Goal: Task Accomplishment & Management: Manage account settings

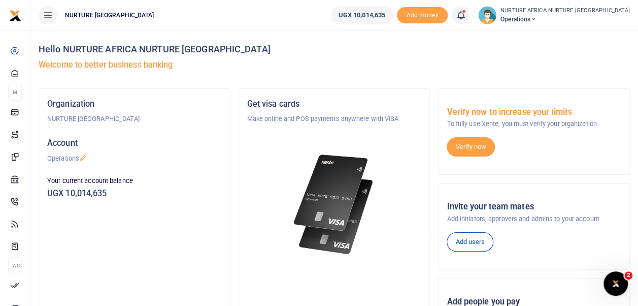
click at [466, 15] on span at bounding box center [466, 15] width 0 height 0
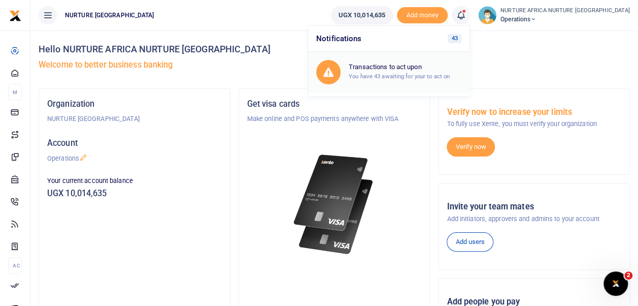
click at [445, 70] on h6 "Transactions to act upon" at bounding box center [405, 67] width 113 height 8
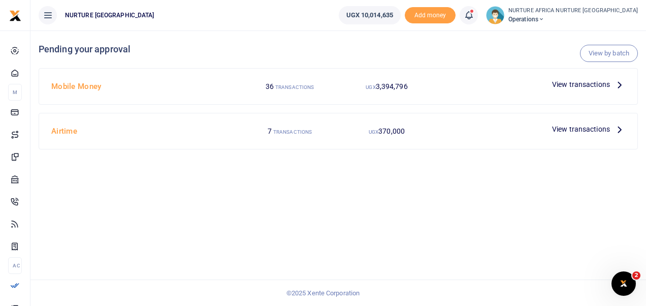
click at [568, 86] on span "View transactions" at bounding box center [581, 84] width 58 height 11
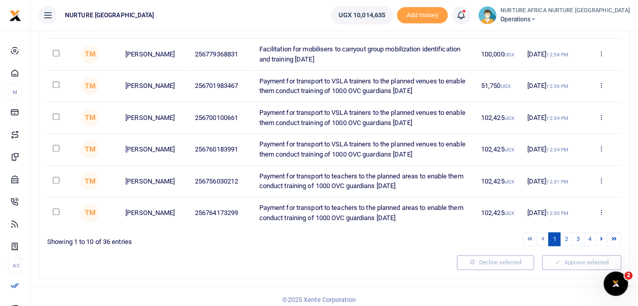
scroll to position [252, 0]
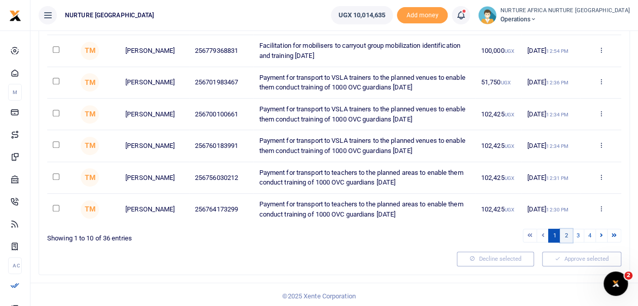
click at [570, 231] on link "2" at bounding box center [566, 235] width 12 height 14
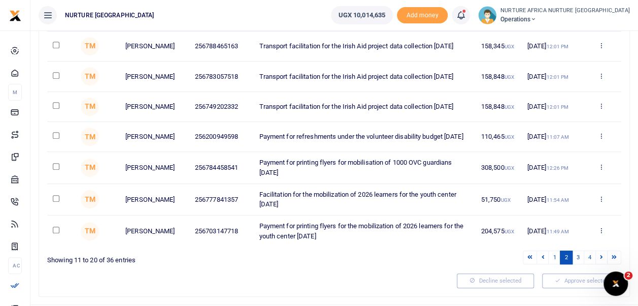
scroll to position [227, 0]
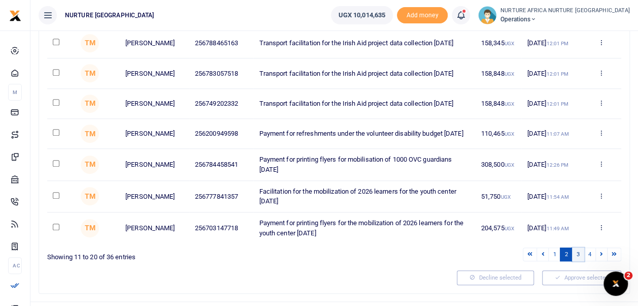
click at [579, 257] on link "3" at bounding box center [578, 254] width 12 height 14
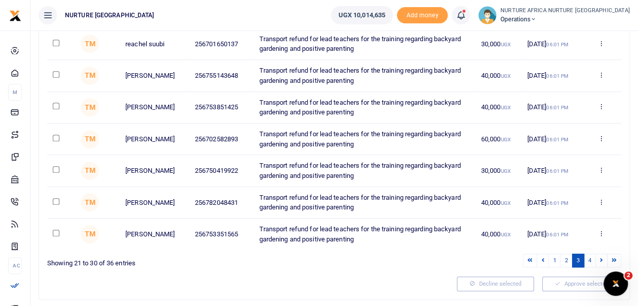
click at [576, 254] on link "3" at bounding box center [578, 260] width 12 height 14
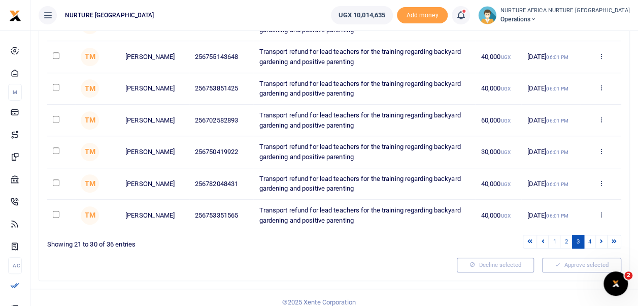
scroll to position [252, 0]
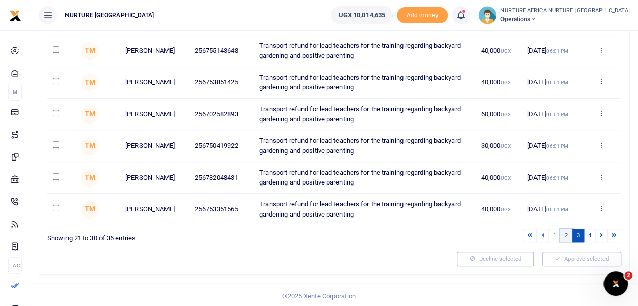
click at [565, 235] on link "2" at bounding box center [566, 235] width 12 height 14
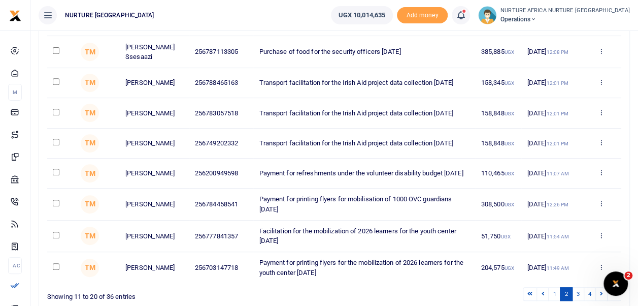
scroll to position [182, 0]
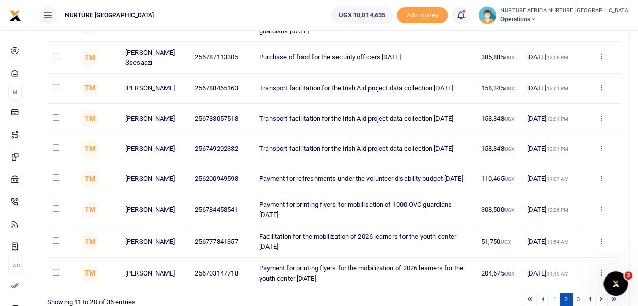
click at [55, 275] on input "checkbox" at bounding box center [56, 272] width 7 height 7
checkbox input "true"
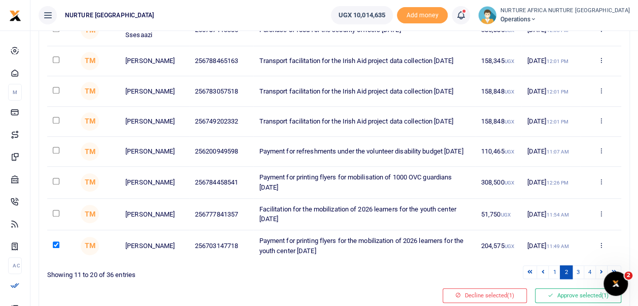
scroll to position [236, 0]
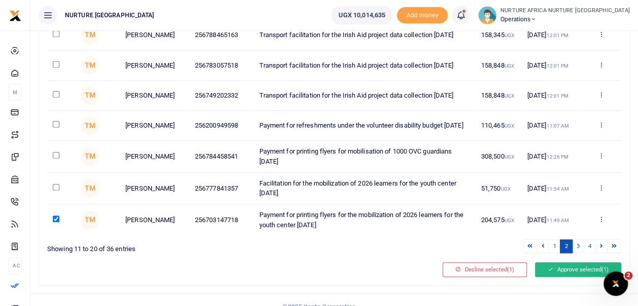
click at [583, 274] on button "Approve selected (1)" at bounding box center [578, 269] width 86 height 14
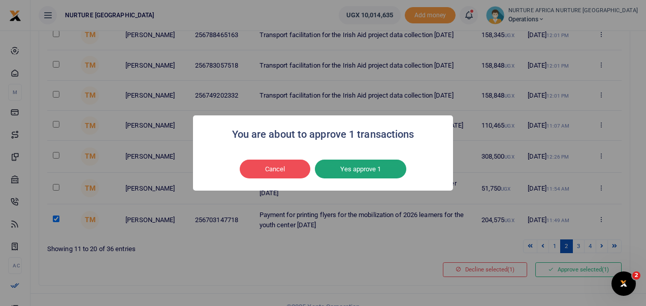
click at [386, 166] on button "Yes approve 1" at bounding box center [360, 168] width 91 height 19
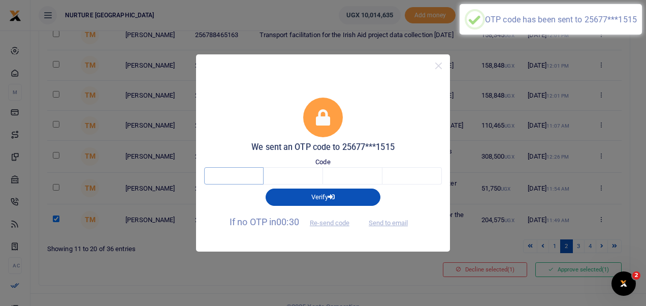
click at [228, 176] on input "text" at bounding box center [233, 175] width 59 height 17
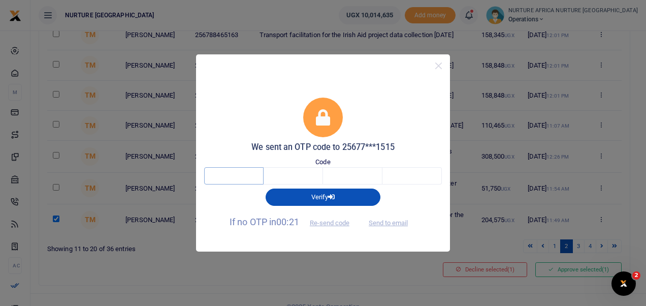
click at [236, 179] on input "text" at bounding box center [233, 175] width 59 height 17
type input "6"
type input "3"
type input "5"
type input "7"
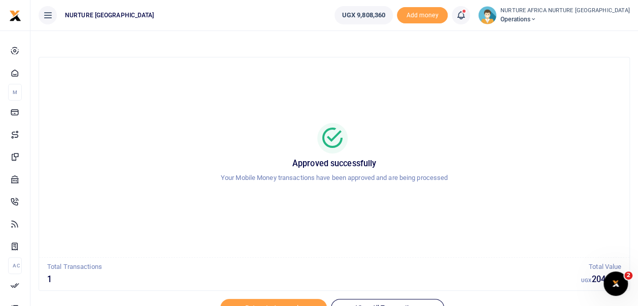
click at [466, 14] on icon at bounding box center [461, 15] width 10 height 11
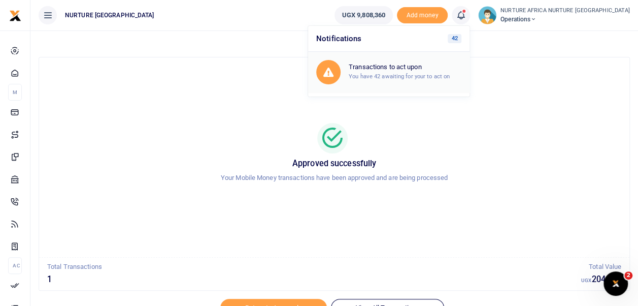
click at [442, 74] on small "You have 42 awaiting for your to act on" at bounding box center [399, 76] width 101 height 7
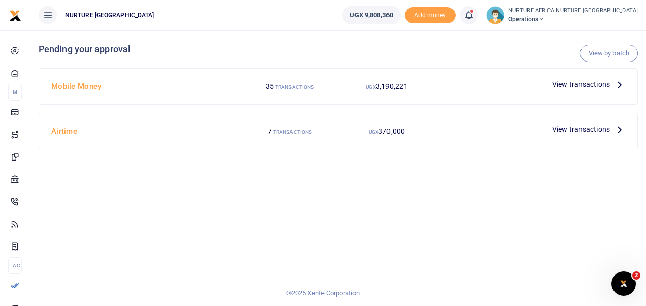
click at [578, 84] on span "View transactions" at bounding box center [581, 84] width 58 height 11
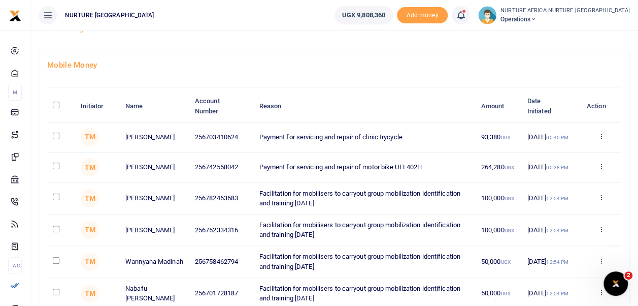
click at [57, 138] on input "checkbox" at bounding box center [56, 135] width 7 height 7
checkbox input "true"
click at [57, 164] on input "checkbox" at bounding box center [56, 165] width 7 height 7
checkbox input "true"
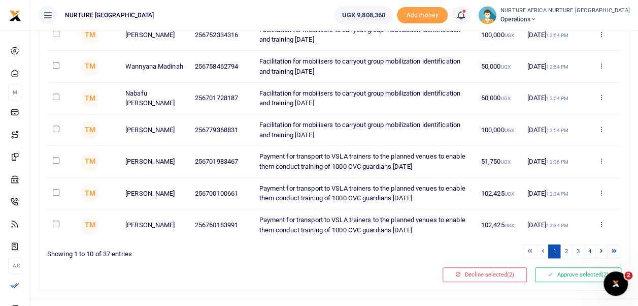
scroll to position [252, 0]
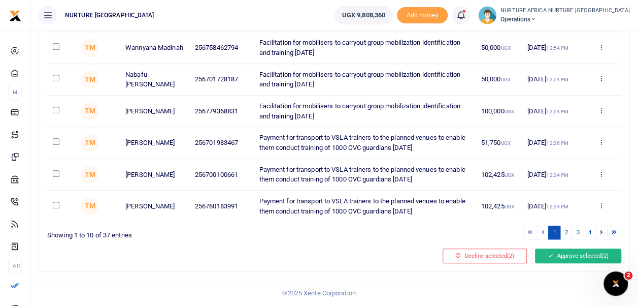
click at [583, 253] on button "Approve selected (2)" at bounding box center [578, 255] width 86 height 14
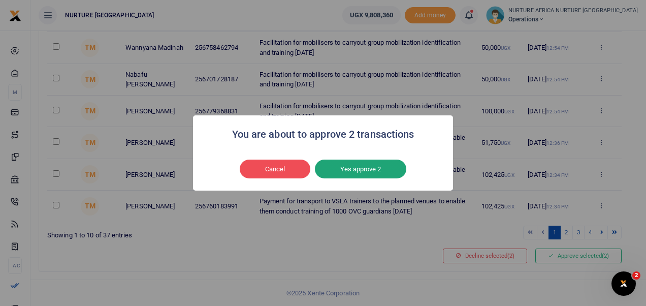
click at [350, 162] on button "Yes approve 2" at bounding box center [360, 168] width 91 height 19
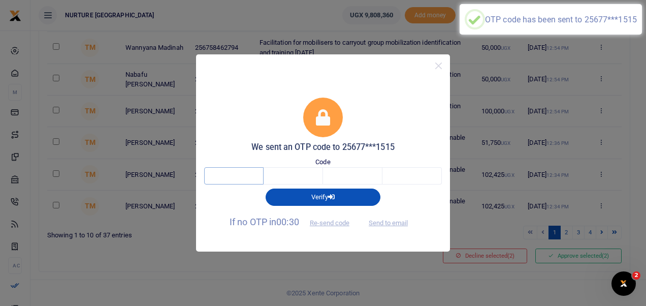
click at [234, 175] on input "text" at bounding box center [233, 175] width 59 height 17
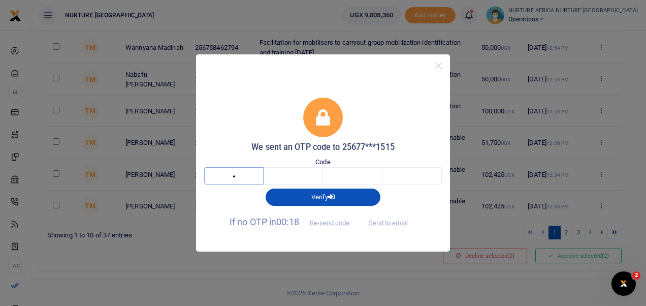
type input "3"
type input "4"
type input "6"
type input "7"
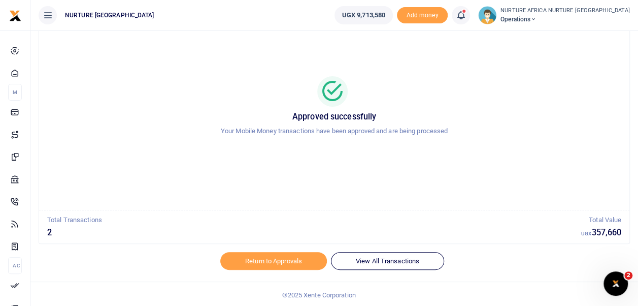
scroll to position [48, 0]
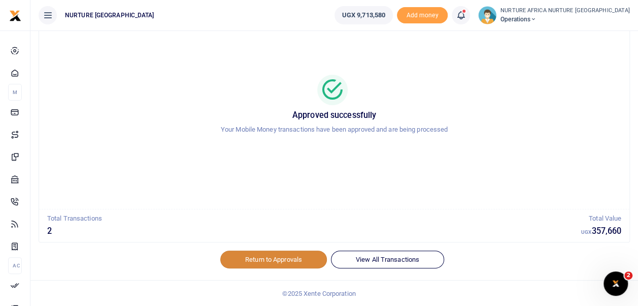
click at [283, 256] on link "Return to Approvals" at bounding box center [273, 258] width 107 height 17
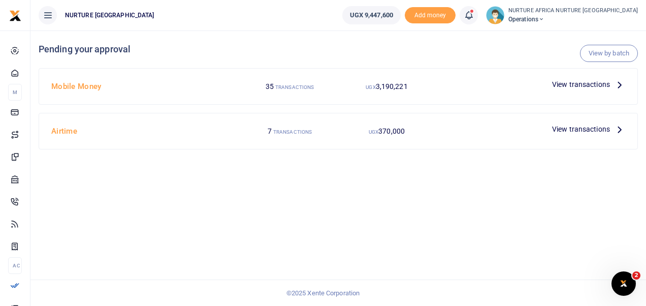
click at [566, 126] on span "View transactions" at bounding box center [581, 128] width 58 height 11
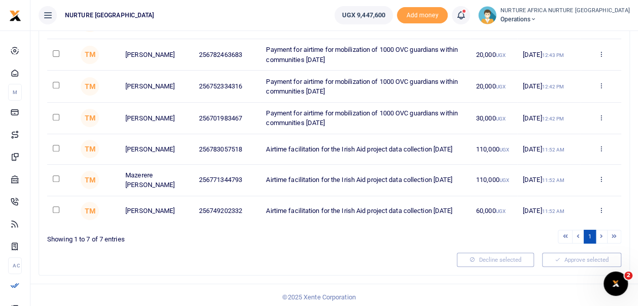
scroll to position [154, 0]
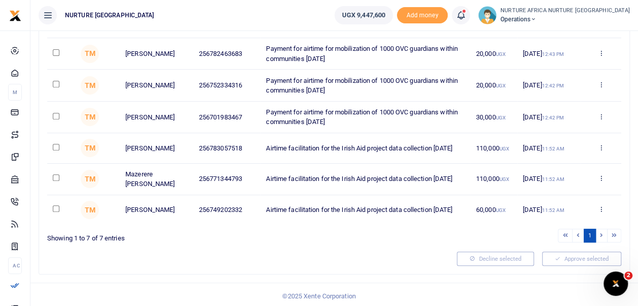
click at [56, 209] on input "checkbox" at bounding box center [56, 208] width 7 height 7
checkbox input "true"
click at [56, 177] on input "checkbox" at bounding box center [56, 177] width 7 height 7
checkbox input "true"
click at [56, 146] on input "checkbox" at bounding box center [56, 147] width 7 height 7
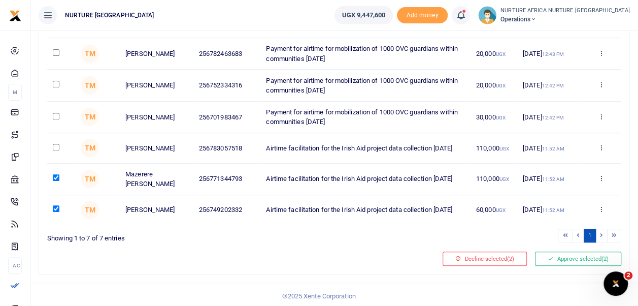
checkbox input "true"
click at [588, 258] on button "Approve selected (3)" at bounding box center [578, 258] width 86 height 14
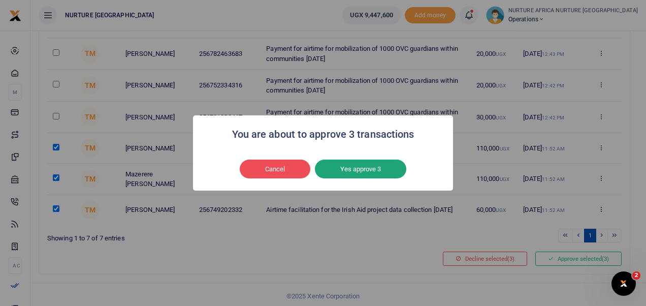
click at [364, 170] on button "Yes approve 3" at bounding box center [360, 168] width 91 height 19
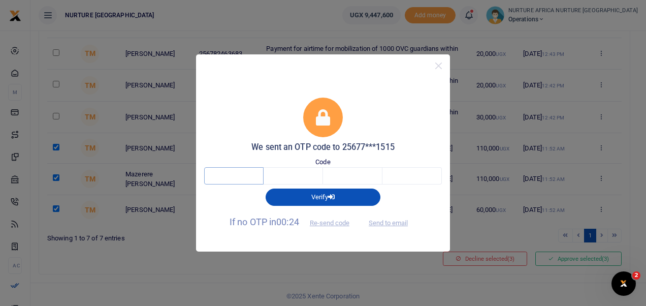
click at [226, 179] on input "text" at bounding box center [233, 175] width 59 height 17
type input "6"
type input "1"
type input "8"
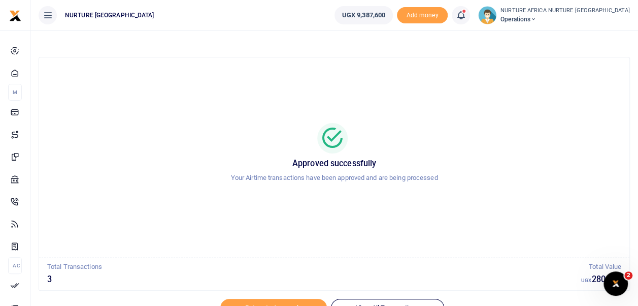
click at [466, 15] on icon at bounding box center [461, 15] width 10 height 11
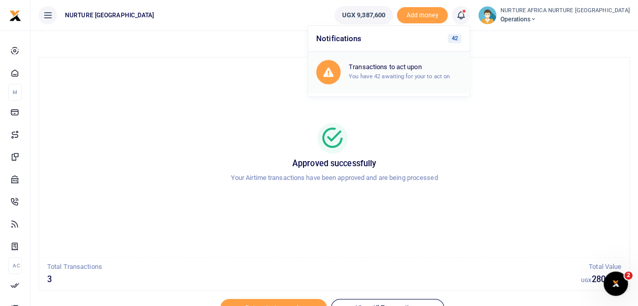
click at [426, 71] on div "Transactions to act upon You have 42 awaiting for your to act on" at bounding box center [405, 72] width 113 height 18
